Goal: Complete application form

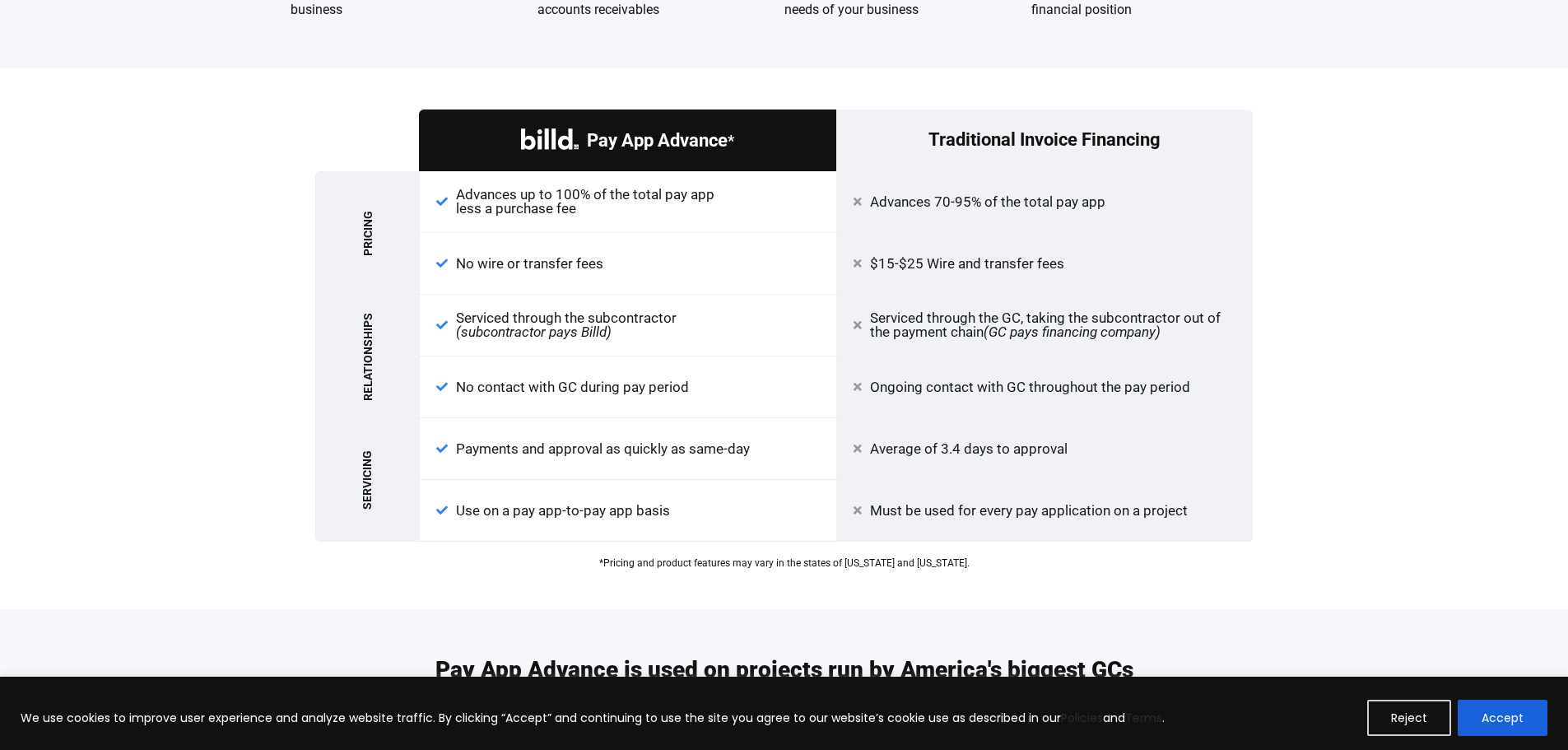
scroll to position [1647, 0]
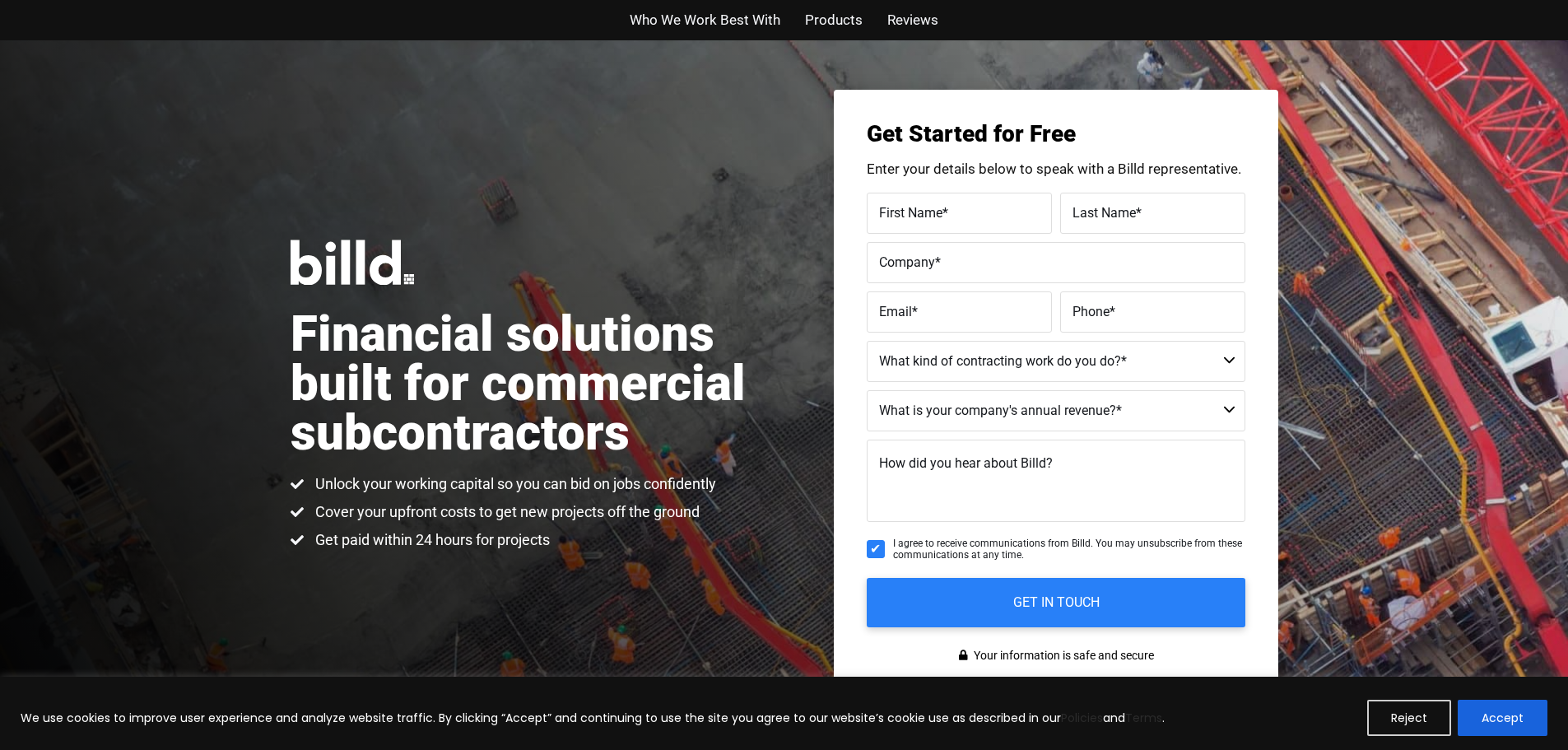
click at [972, 218] on label "First Name *" at bounding box center [959, 213] width 161 height 24
click at [972, 218] on input "First Name *" at bounding box center [959, 213] width 185 height 41
type input "Rick"
click at [1101, 213] on span "Last Name" at bounding box center [1104, 212] width 64 height 15
click at [1101, 213] on input "Last Name *" at bounding box center [1153, 213] width 185 height 41
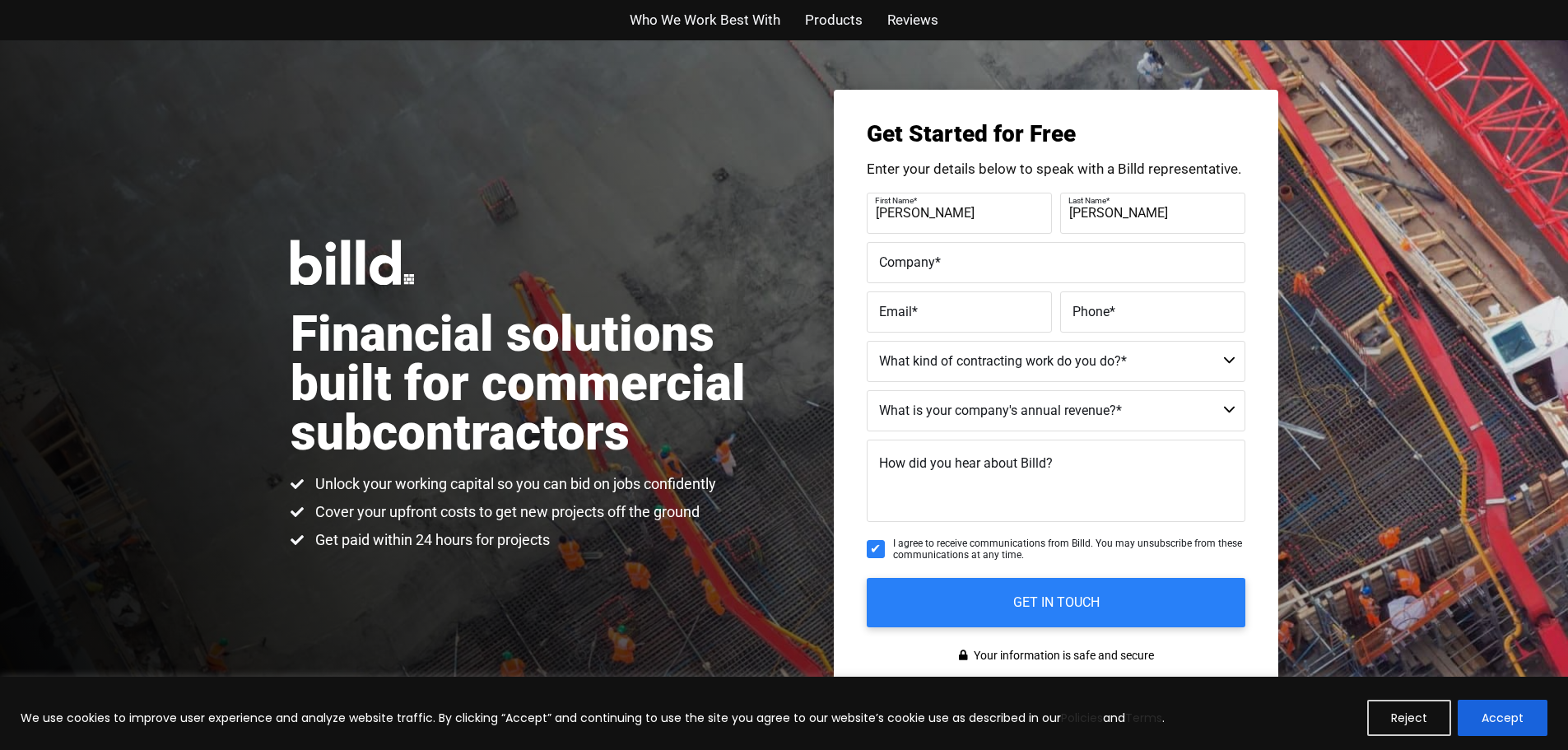
type input "Alaimo"
click at [876, 266] on input "Company *" at bounding box center [1056, 263] width 379 height 41
click at [1061, 261] on label "Company *" at bounding box center [1054, 250] width 358 height 24
click at [1061, 261] on input "Rubicon Construction Specialist" at bounding box center [1056, 263] width 379 height 41
click at [1061, 262] on label "Company *" at bounding box center [1054, 250] width 358 height 24
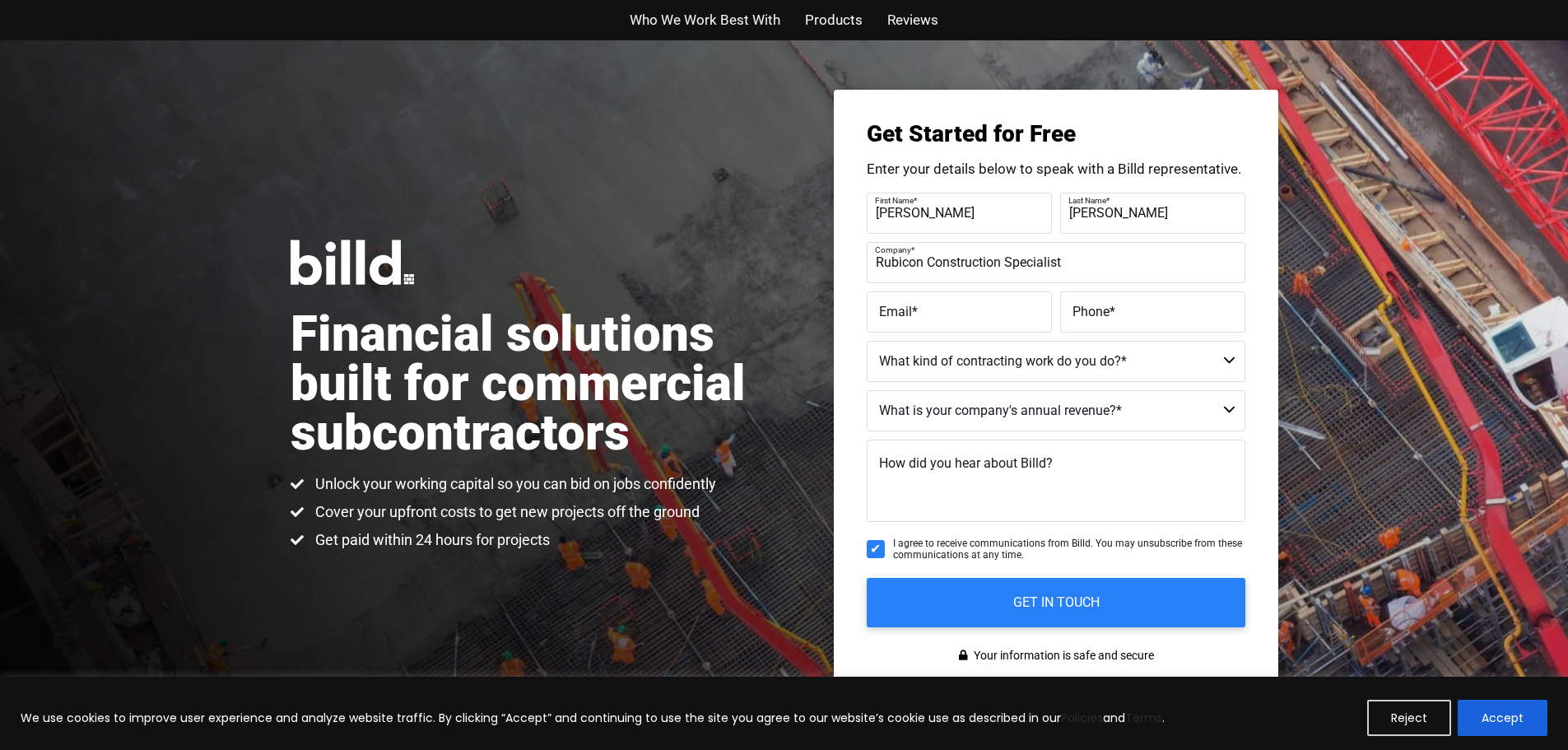
click at [1061, 262] on input "Rubicon Construction Specialist" at bounding box center [1056, 263] width 379 height 41
click at [1067, 268] on input "Rubicon Construction Specialist" at bounding box center [1056, 263] width 379 height 41
click at [1061, 263] on input "Rubicon Construction Specialist" at bounding box center [1056, 263] width 379 height 41
type input "Rubicon Construction Specialists"
click at [899, 312] on span "Email" at bounding box center [895, 310] width 33 height 15
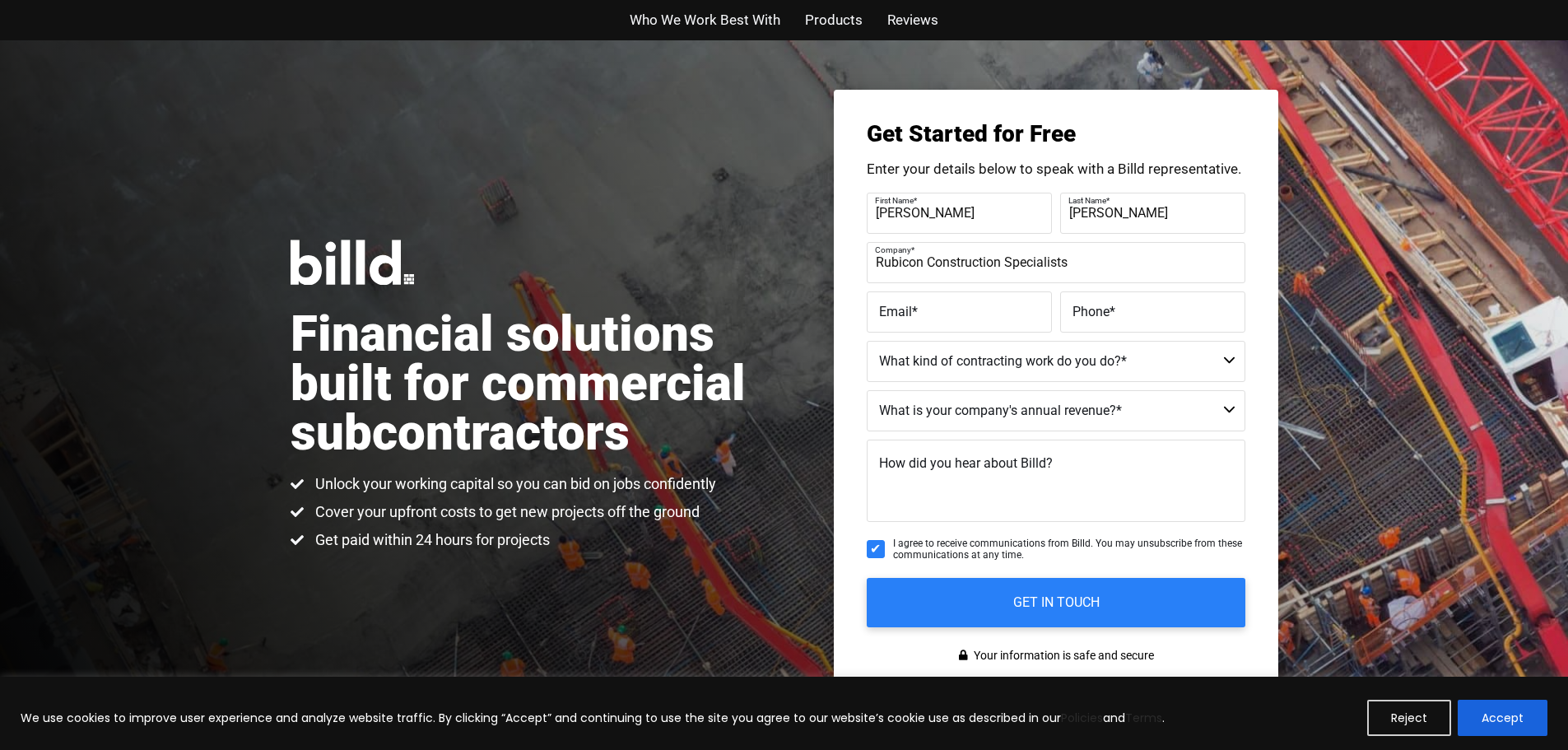
click at [899, 312] on input "Email *" at bounding box center [959, 312] width 185 height 41
type input "Office.rubiconcr1@gmail.com"
click at [1084, 322] on label "Phone *" at bounding box center [1152, 312] width 161 height 24
click at [1084, 322] on input "Phone *" at bounding box center [1153, 312] width 185 height 41
click at [1118, 309] on label "Phone *" at bounding box center [1152, 312] width 161 height 24
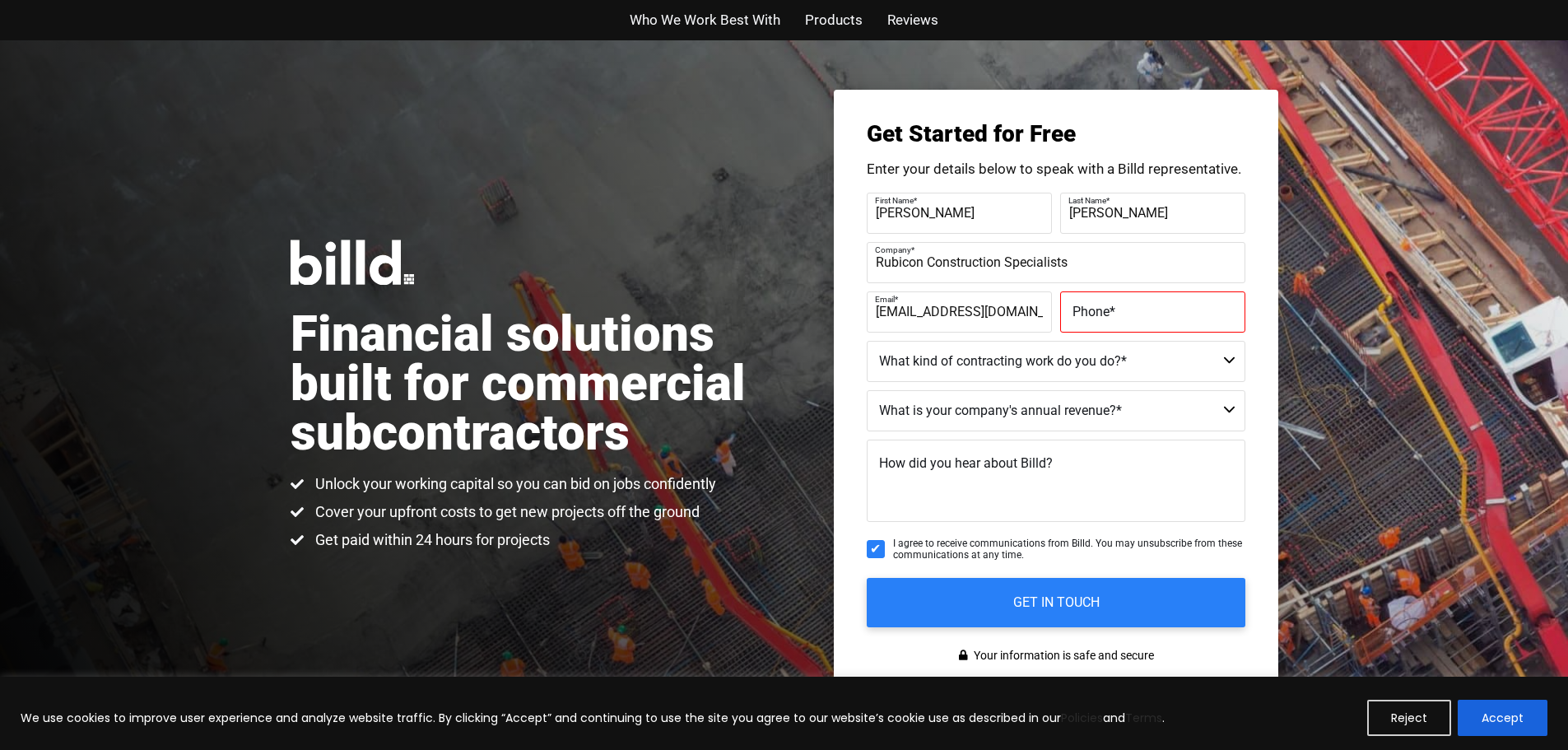
click at [1118, 309] on input "Phone *" at bounding box center [1153, 312] width 185 height 41
click at [1077, 310] on span "Phone" at bounding box center [1091, 310] width 37 height 15
click at [1077, 310] on input "Phone *" at bounding box center [1153, 312] width 185 height 41
type input "(941) 241-7181"
click at [1133, 357] on select "Commercial Commercial and Residential Residential Not a Contractor" at bounding box center [1056, 361] width 379 height 41
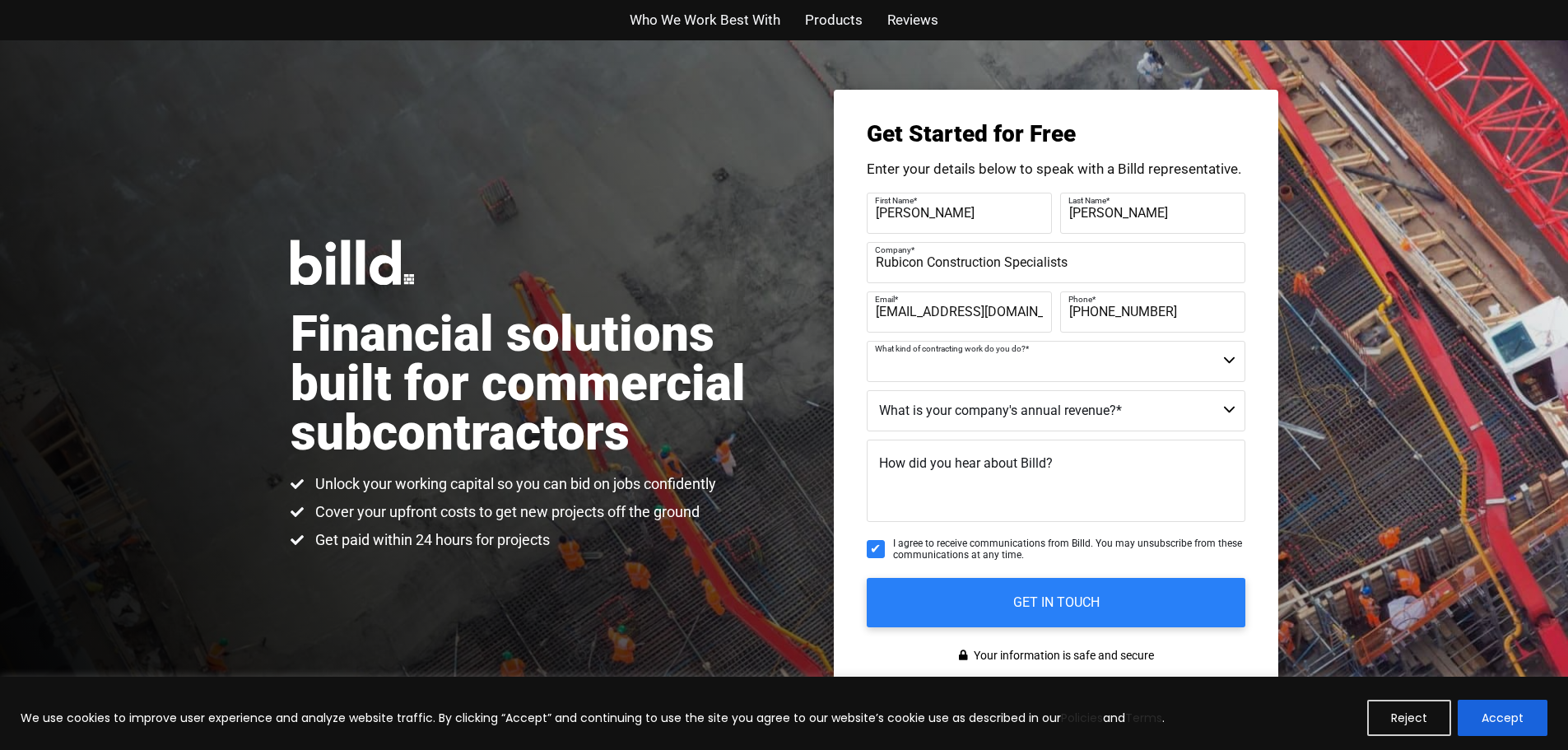
select select "Commercial and Residential"
click at [867, 341] on select "Commercial Commercial and Residential Residential Not a Contractor" at bounding box center [1056, 361] width 379 height 41
click at [1035, 421] on select "$40M + $25M - $40M $8M - $25M $4M - $8M $2M - $4M $1M - $2M Less than $1M" at bounding box center [1056, 411] width 379 height 41
click at [867, 390] on select "$40M + $25M - $40M $8M - $25M $4M - $8M $2M - $4M $1M - $2M Less than $1M" at bounding box center [1056, 411] width 379 height 41
click at [1231, 404] on select "$40M + $25M - $40M $8M - $25M $4M - $8M $2M - $4M $1M - $2M Less than $1M" at bounding box center [1056, 411] width 379 height 41
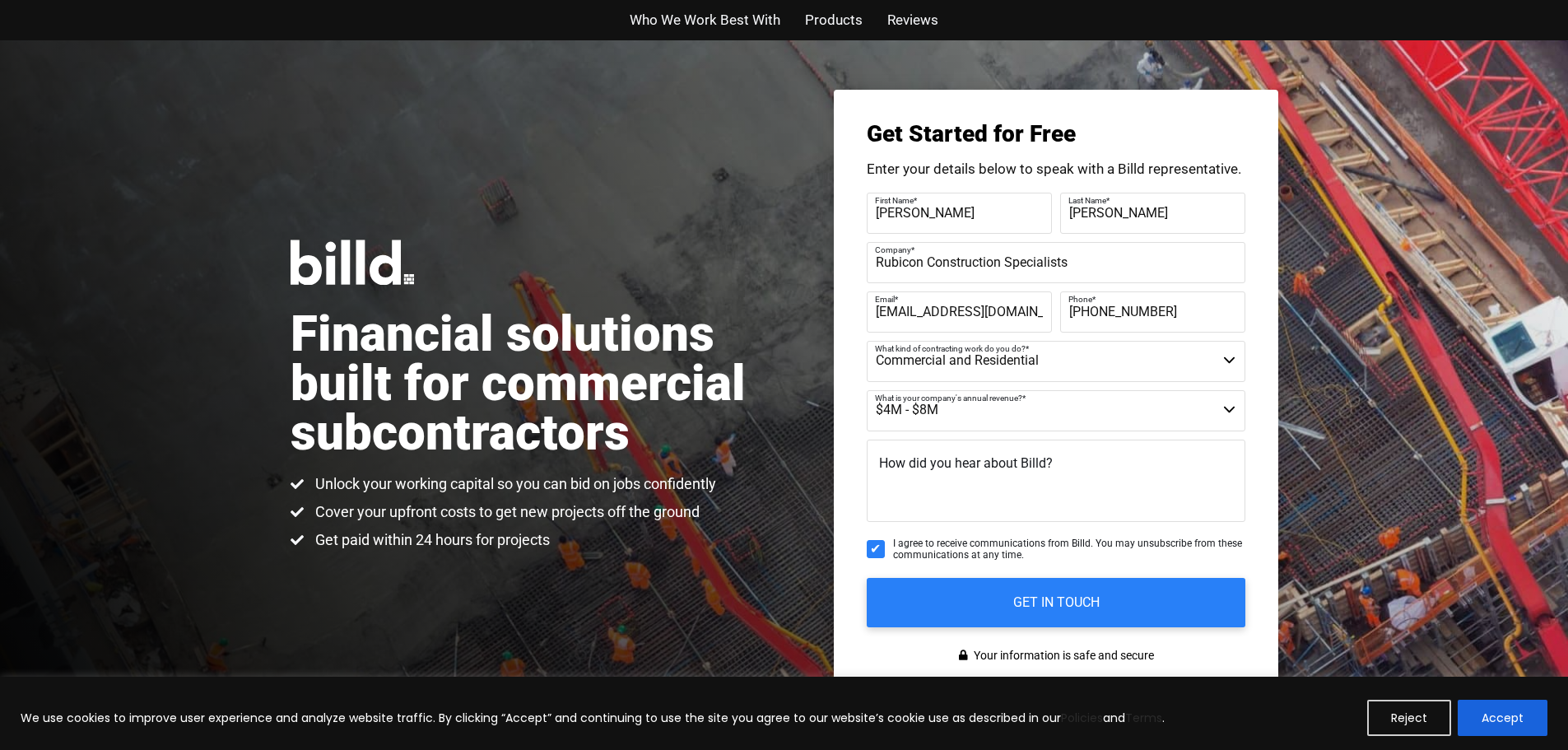
select select "$1M - $2M"
click at [867, 390] on select "$40M + $25M - $40M $8M - $25M $4M - $8M $2M - $4M $1M - $2M Less than $1M" at bounding box center [1056, 411] width 379 height 41
click at [1079, 459] on textarea "How did you hear about Billd?" at bounding box center [1056, 480] width 379 height 82
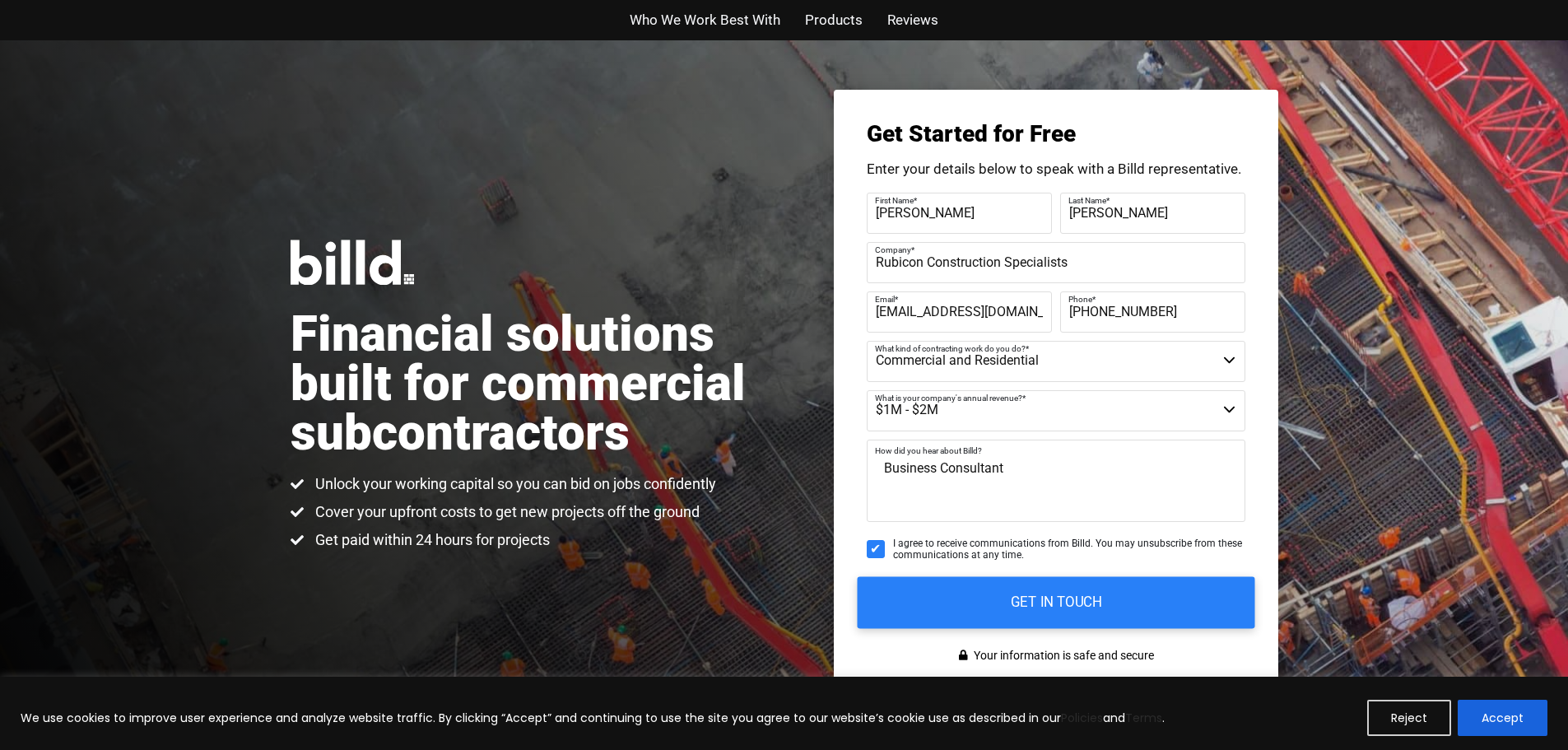
type textarea "Business Consultant"
click at [1103, 609] on input "GET IN TOUCH" at bounding box center [1056, 602] width 398 height 52
